Goal: Check status

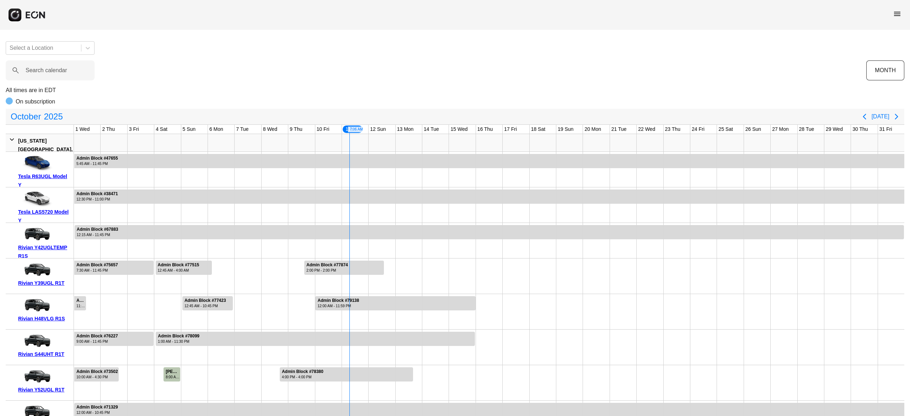
click at [897, 16] on span "menu" at bounding box center [897, 14] width 9 height 9
click at [891, 76] on link "Reservations" at bounding box center [883, 76] width 37 height 9
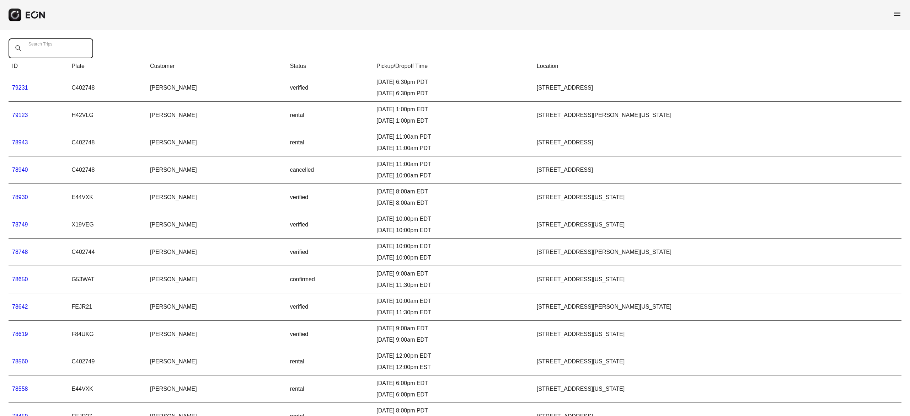
click at [46, 53] on Trips "Search Trips" at bounding box center [51, 48] width 85 height 20
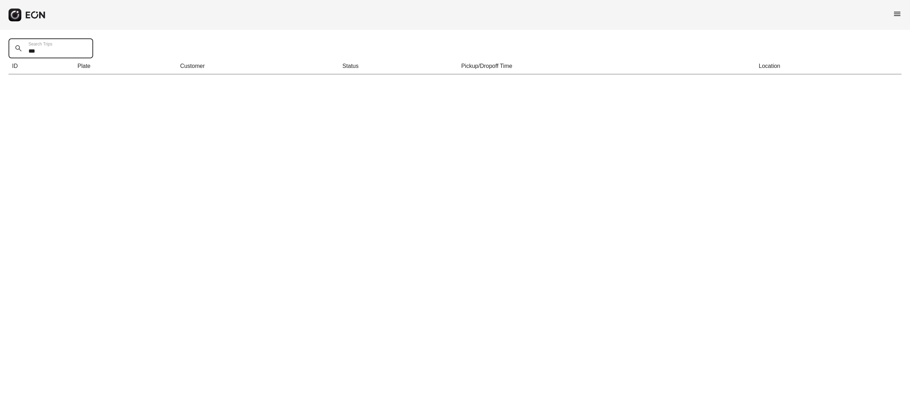
type Trips "***"
